Goal: Task Accomplishment & Management: Manage account settings

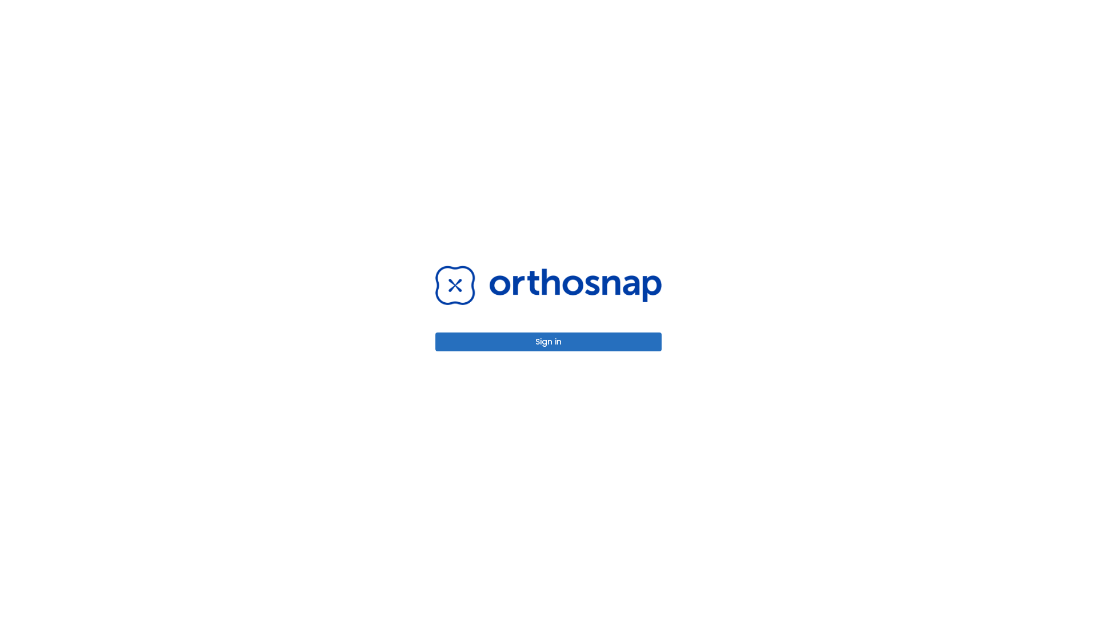
click at [548, 342] on button "Sign in" at bounding box center [548, 342] width 226 height 19
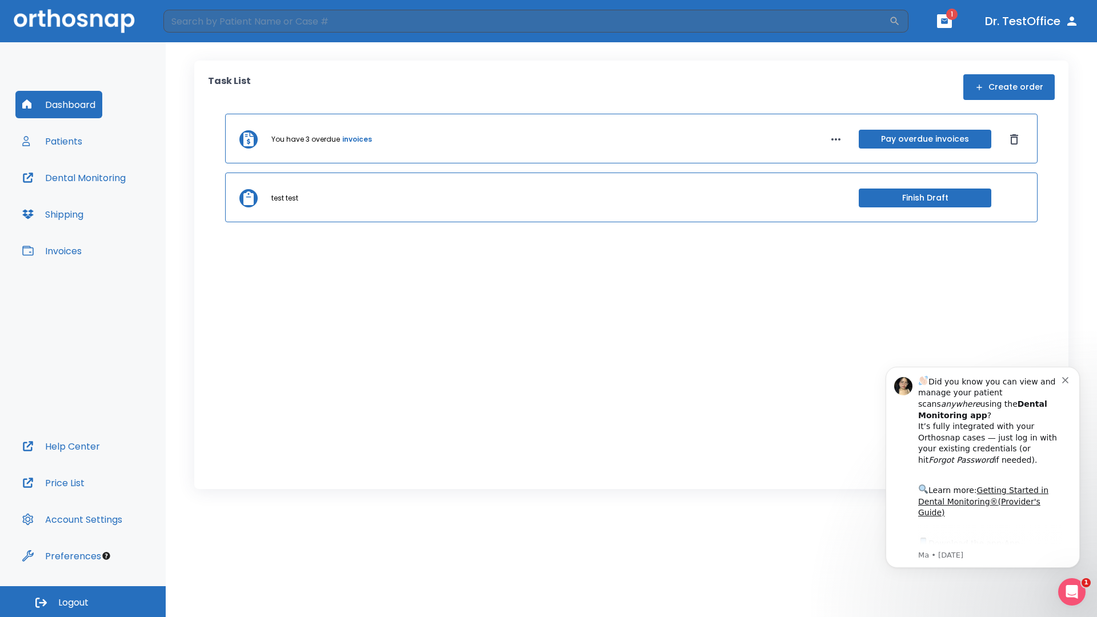
click at [83, 602] on span "Logout" at bounding box center [73, 602] width 30 height 13
